Goal: Find specific page/section: Find specific page/section

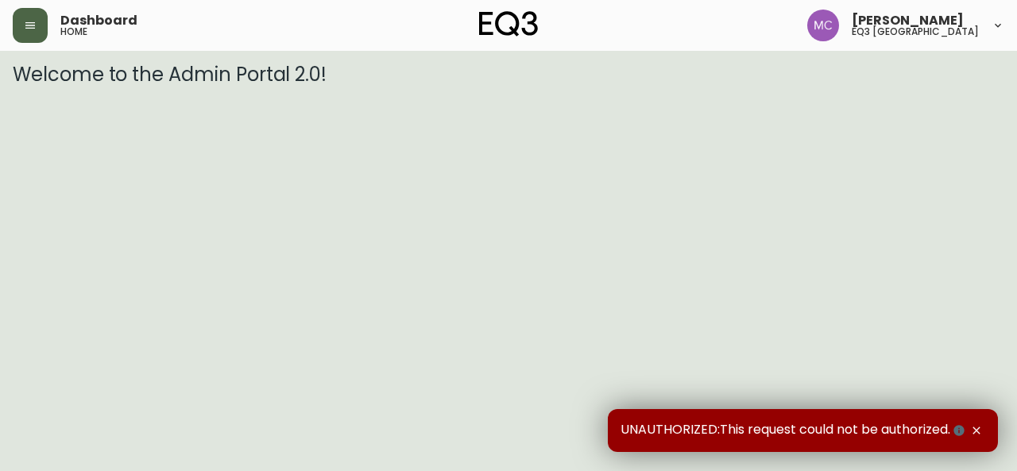
click at [29, 20] on icon "button" at bounding box center [30, 25] width 13 height 13
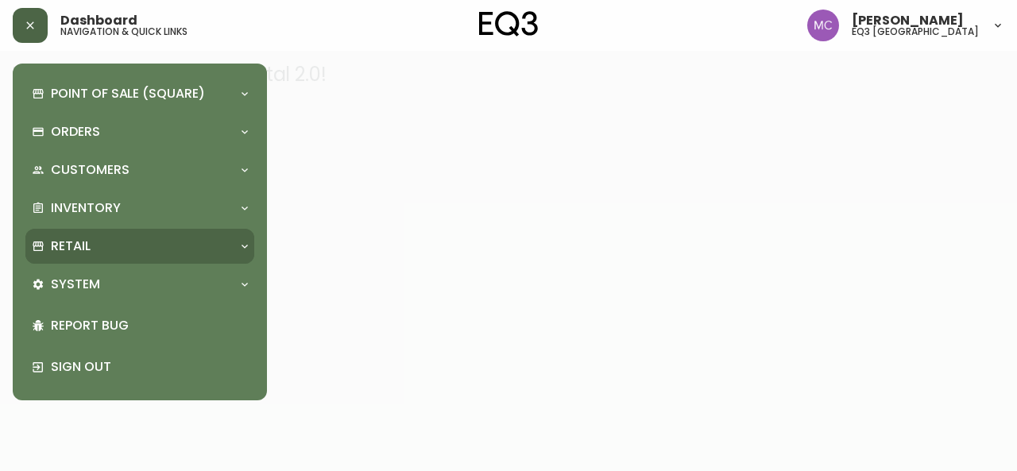
click at [101, 248] on div "Retail" at bounding box center [132, 246] width 200 height 17
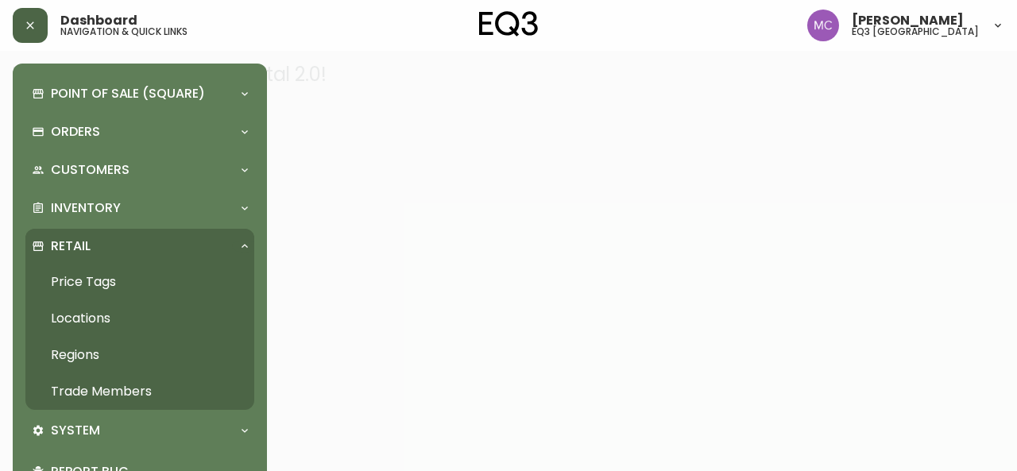
click at [101, 405] on link "Trade Members" at bounding box center [139, 391] width 229 height 37
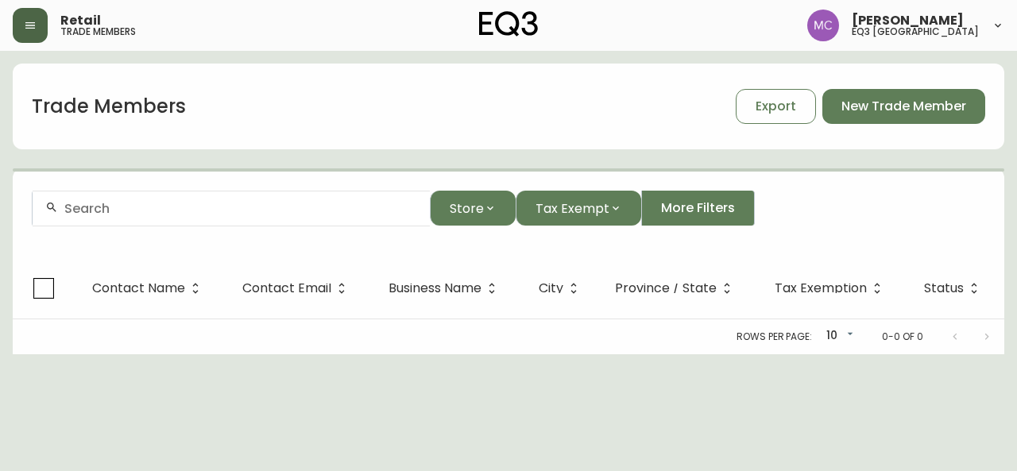
click at [87, 213] on input "text" at bounding box center [240, 208] width 353 height 15
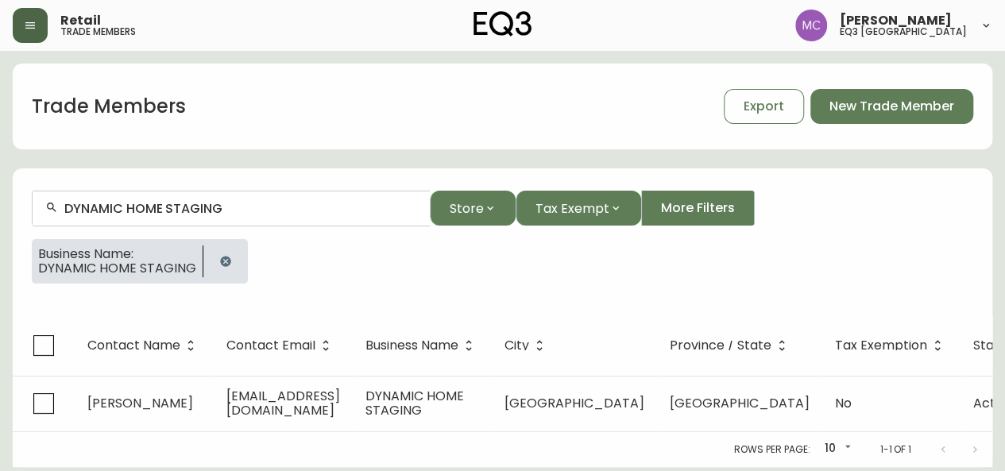
type input "DYNAMIC HOME STAGING"
click at [153, 265] on span "DYNAMIC HOME STAGING" at bounding box center [117, 268] width 158 height 14
click at [218, 211] on input "DYNAMIC HOME STAGING" at bounding box center [240, 208] width 353 height 15
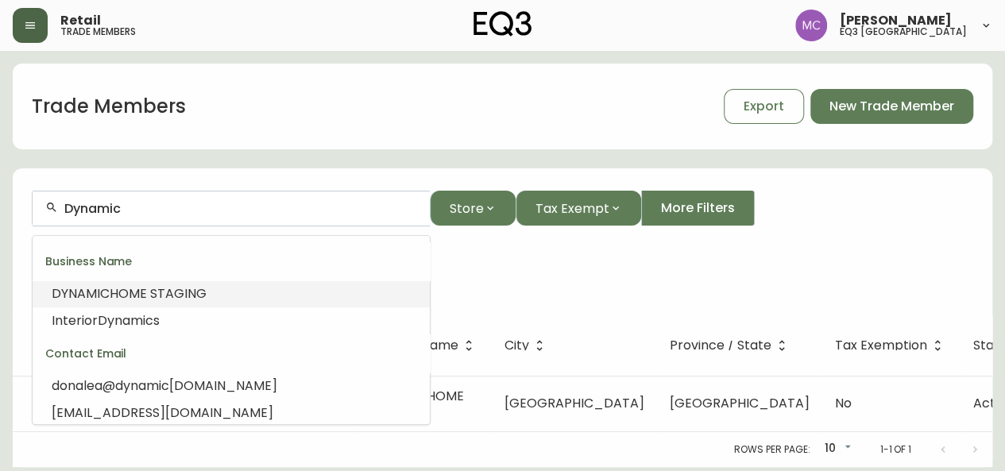
click at [216, 198] on div "Dynamic" at bounding box center [231, 209] width 397 height 36
type input "Dynamic"
click at [481, 203] on span "Store" at bounding box center [467, 209] width 34 height 20
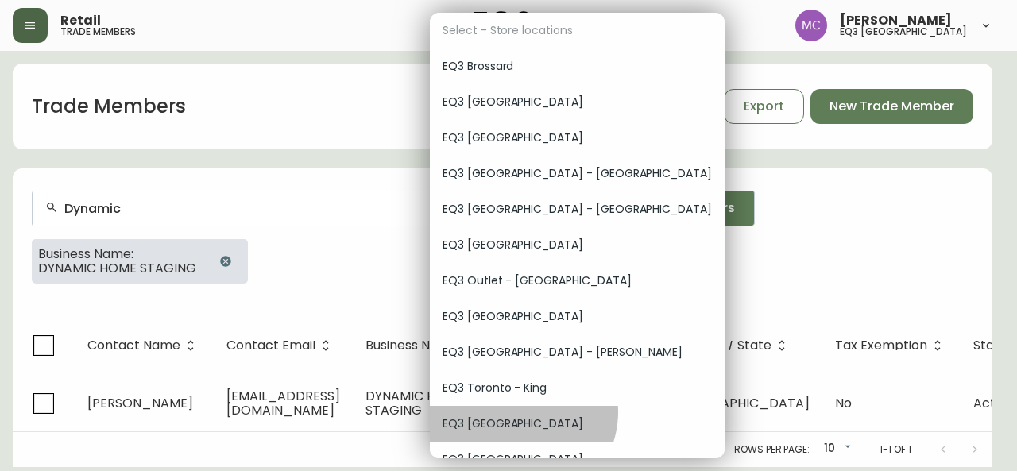
click at [521, 412] on div "EQ3 [GEOGRAPHIC_DATA]" at bounding box center [577, 424] width 295 height 36
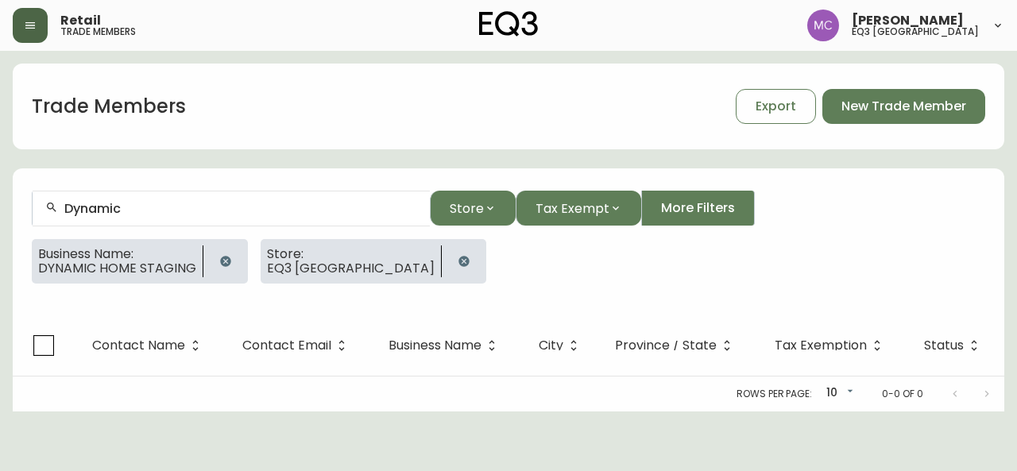
click at [227, 257] on icon "button" at bounding box center [225, 261] width 13 height 13
